Goal: Task Accomplishment & Management: Manage account settings

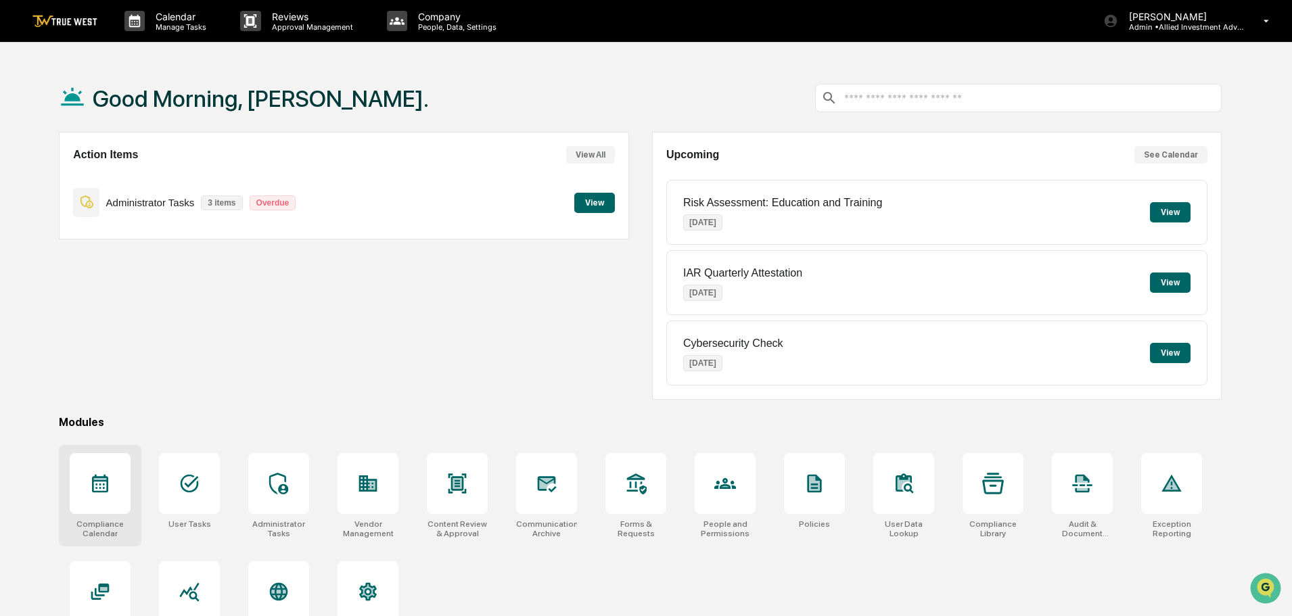
click at [102, 492] on icon at bounding box center [100, 484] width 16 height 18
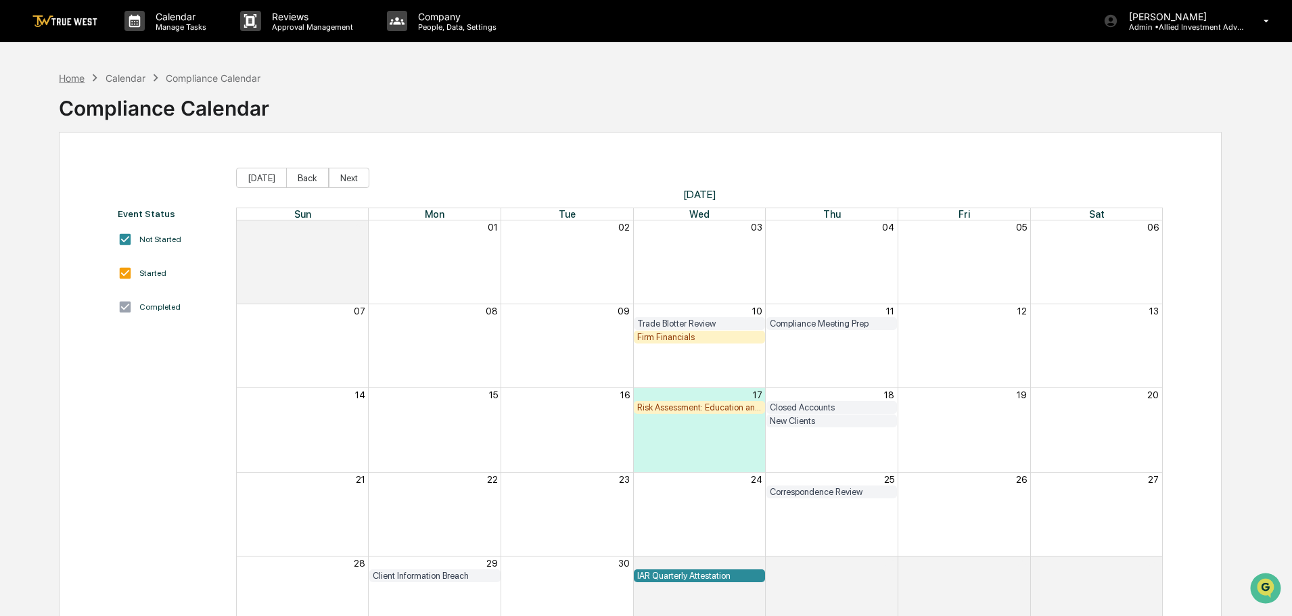
click at [74, 78] on div "Home" at bounding box center [72, 78] width 26 height 12
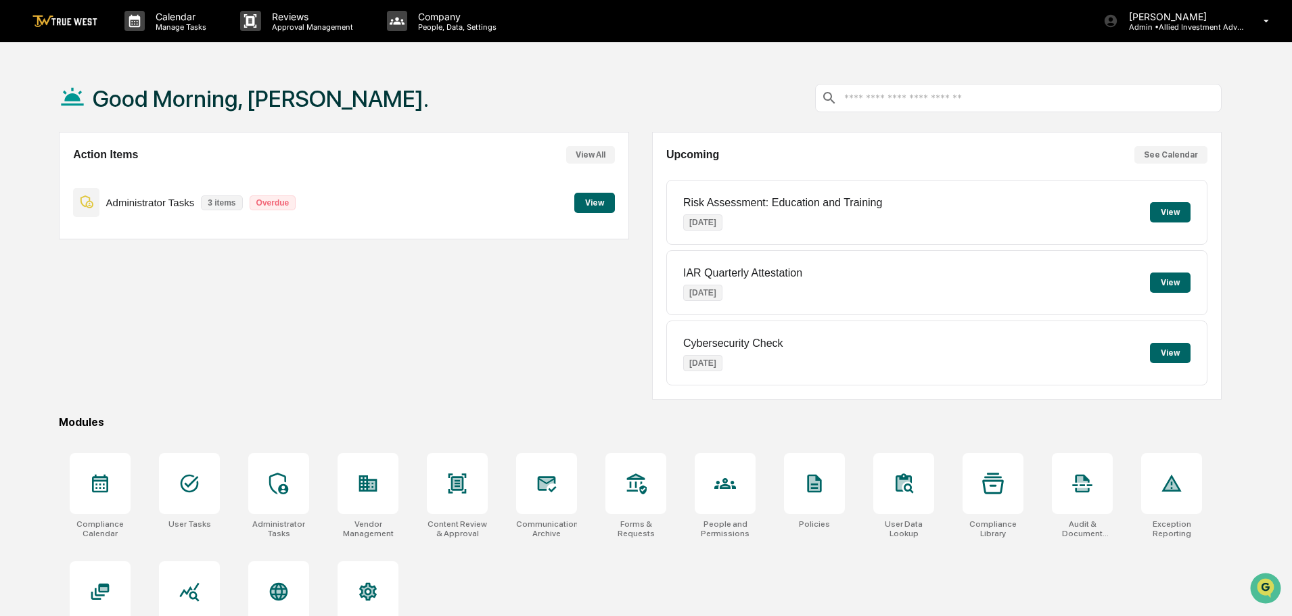
click at [599, 201] on button "View" at bounding box center [594, 203] width 41 height 20
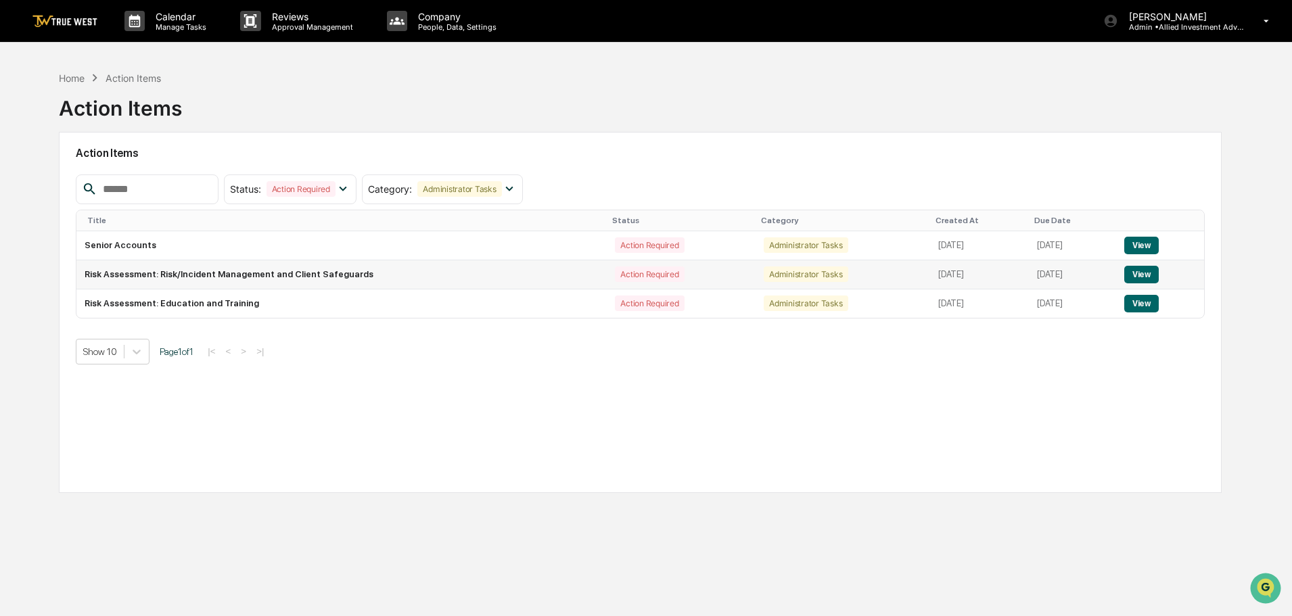
click at [1150, 272] on button "View" at bounding box center [1141, 275] width 35 height 18
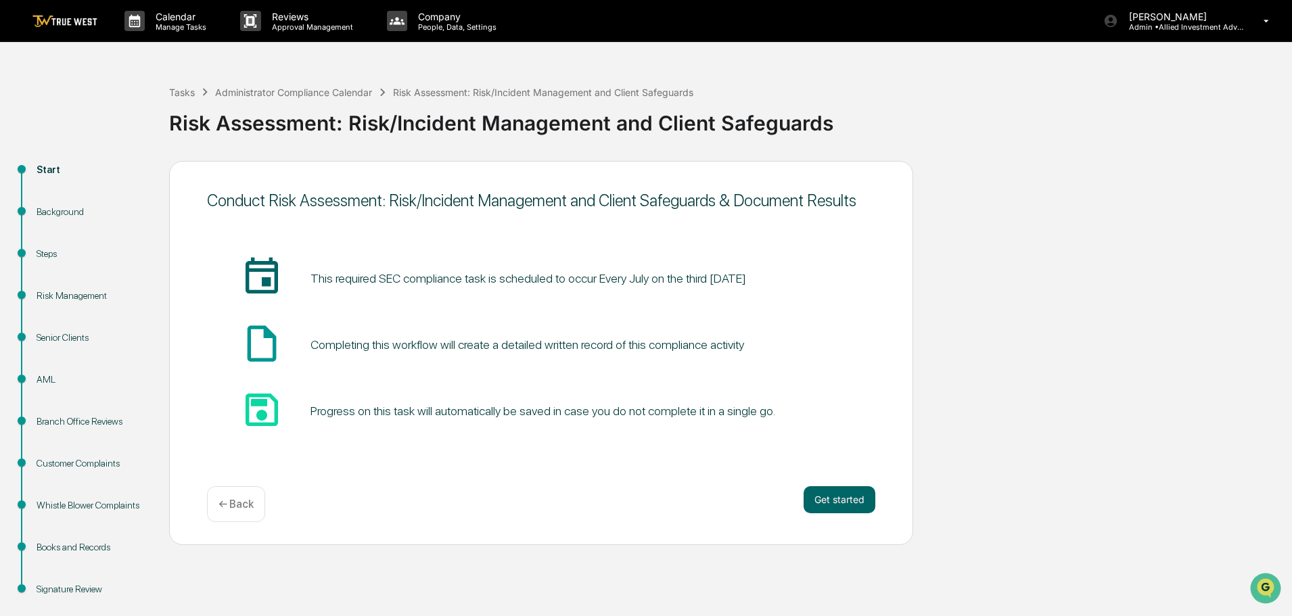
click at [67, 22] on img at bounding box center [64, 21] width 65 height 13
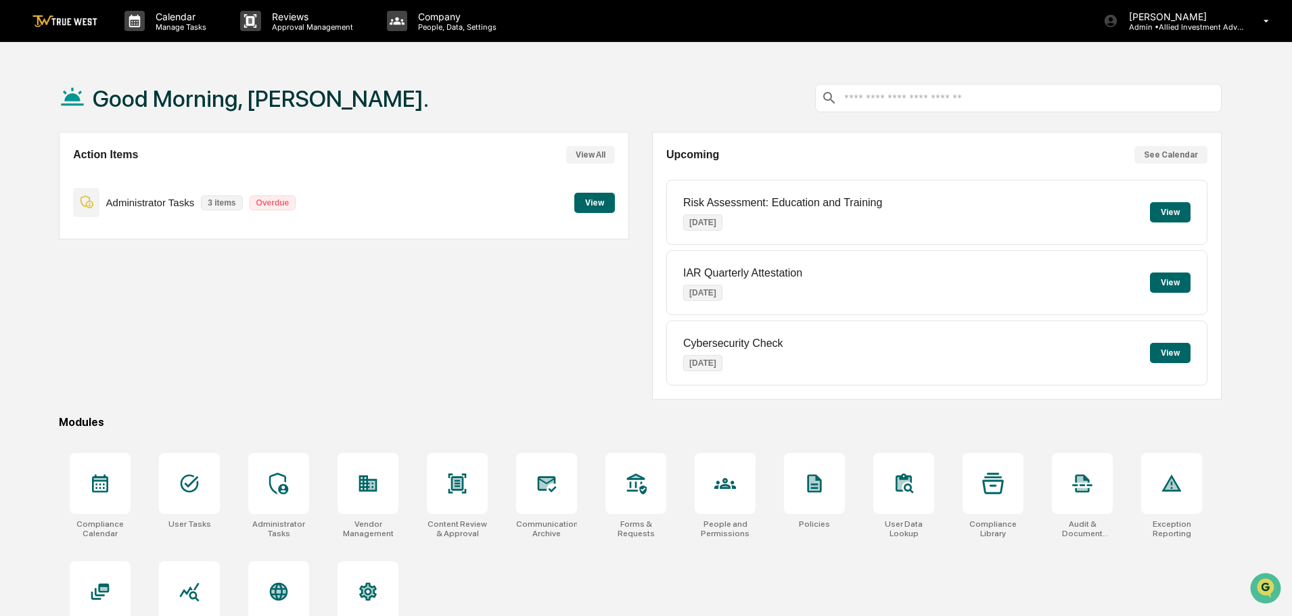
drag, startPoint x: 93, startPoint y: 480, endPoint x: 340, endPoint y: 345, distance: 281.0
click at [327, 347] on div "Good Morning, Tammy. Action Items View All Administrator Tasks 3 items Overdue …" at bounding box center [641, 372] width 1204 height 616
click at [587, 201] on button "View" at bounding box center [594, 203] width 41 height 20
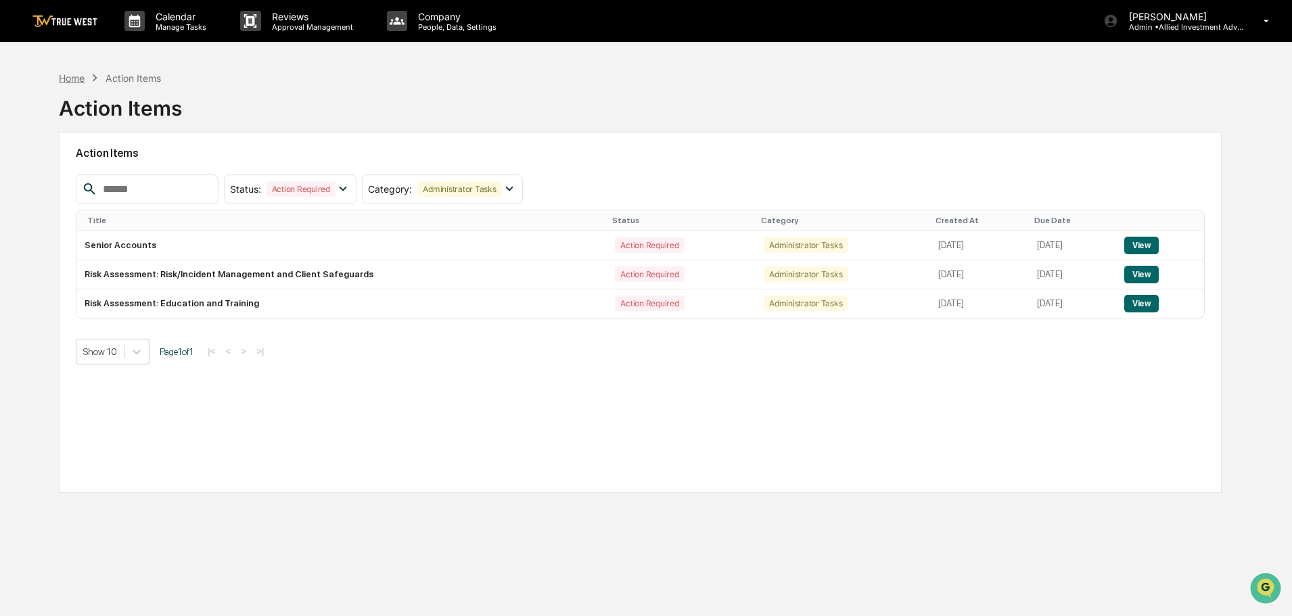
click at [70, 79] on div "Home" at bounding box center [72, 78] width 26 height 12
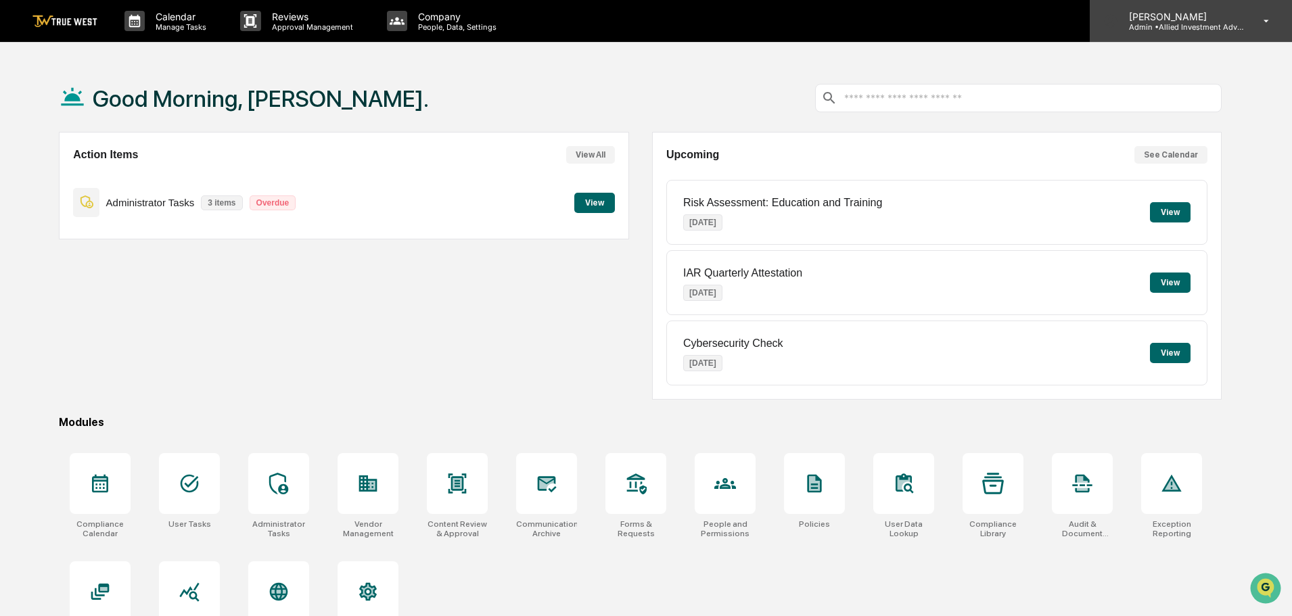
click at [1174, 24] on p "Admin • Allied Investment Advisors" at bounding box center [1181, 26] width 126 height 9
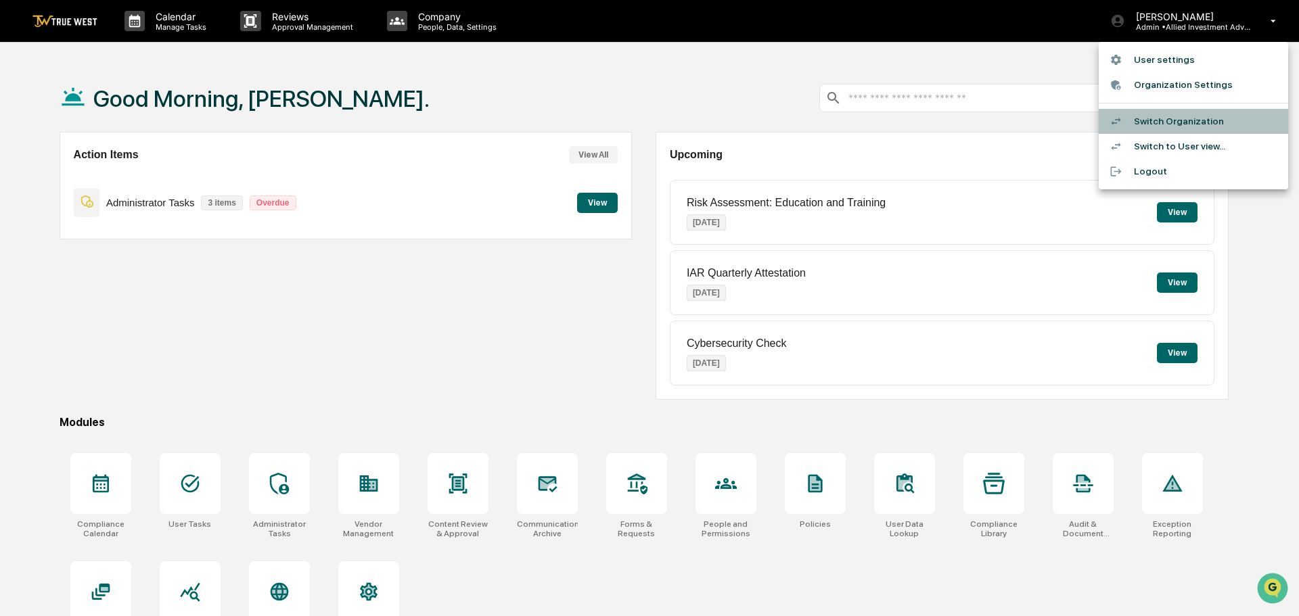
click at [1158, 121] on li "Switch Organization" at bounding box center [1193, 121] width 189 height 25
